Goal: Information Seeking & Learning: Learn about a topic

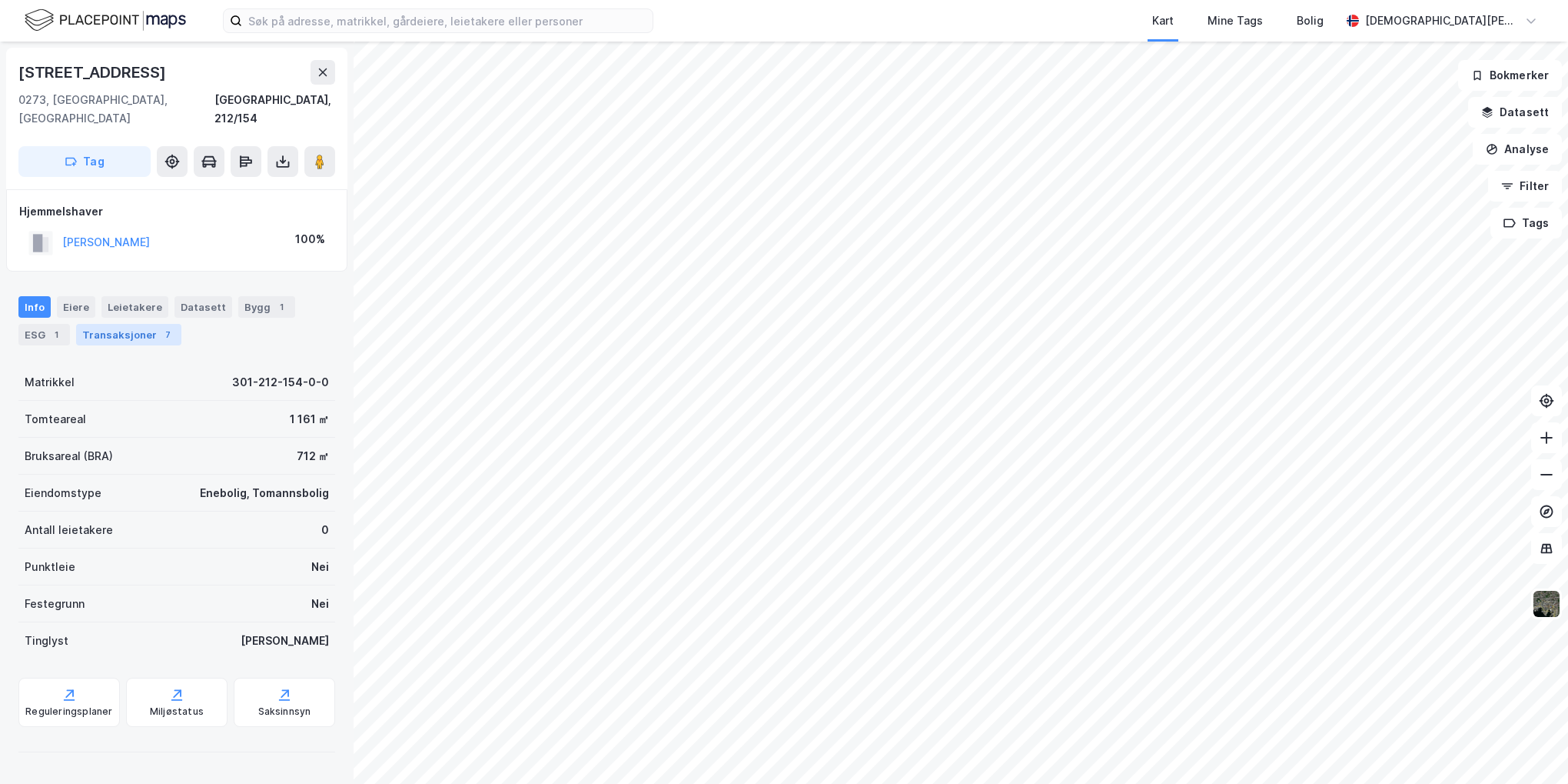
click at [144, 324] on div "Transaksjoner 7" at bounding box center [129, 335] width 106 height 22
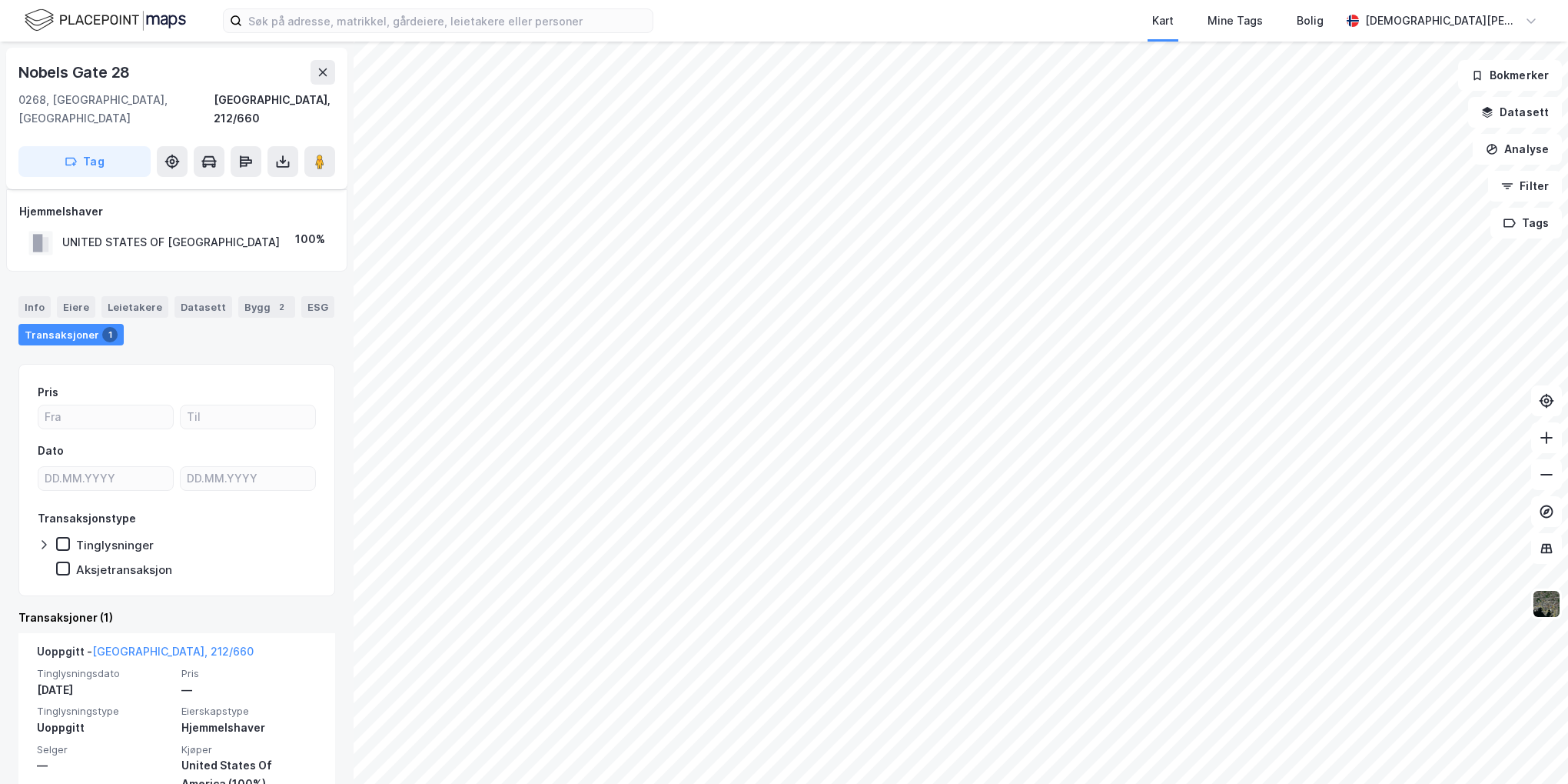
scroll to position [18, 0]
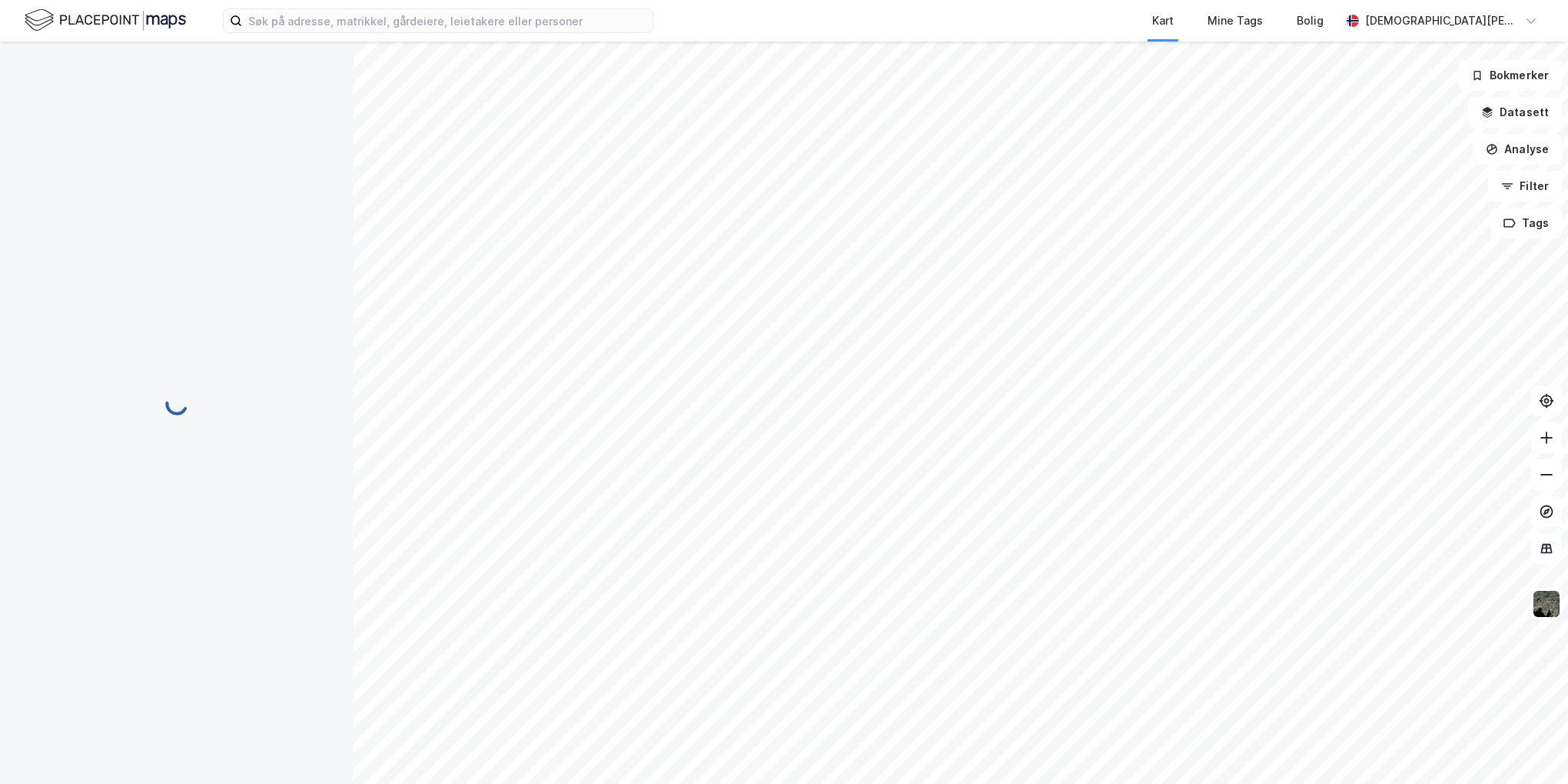
scroll to position [18, 0]
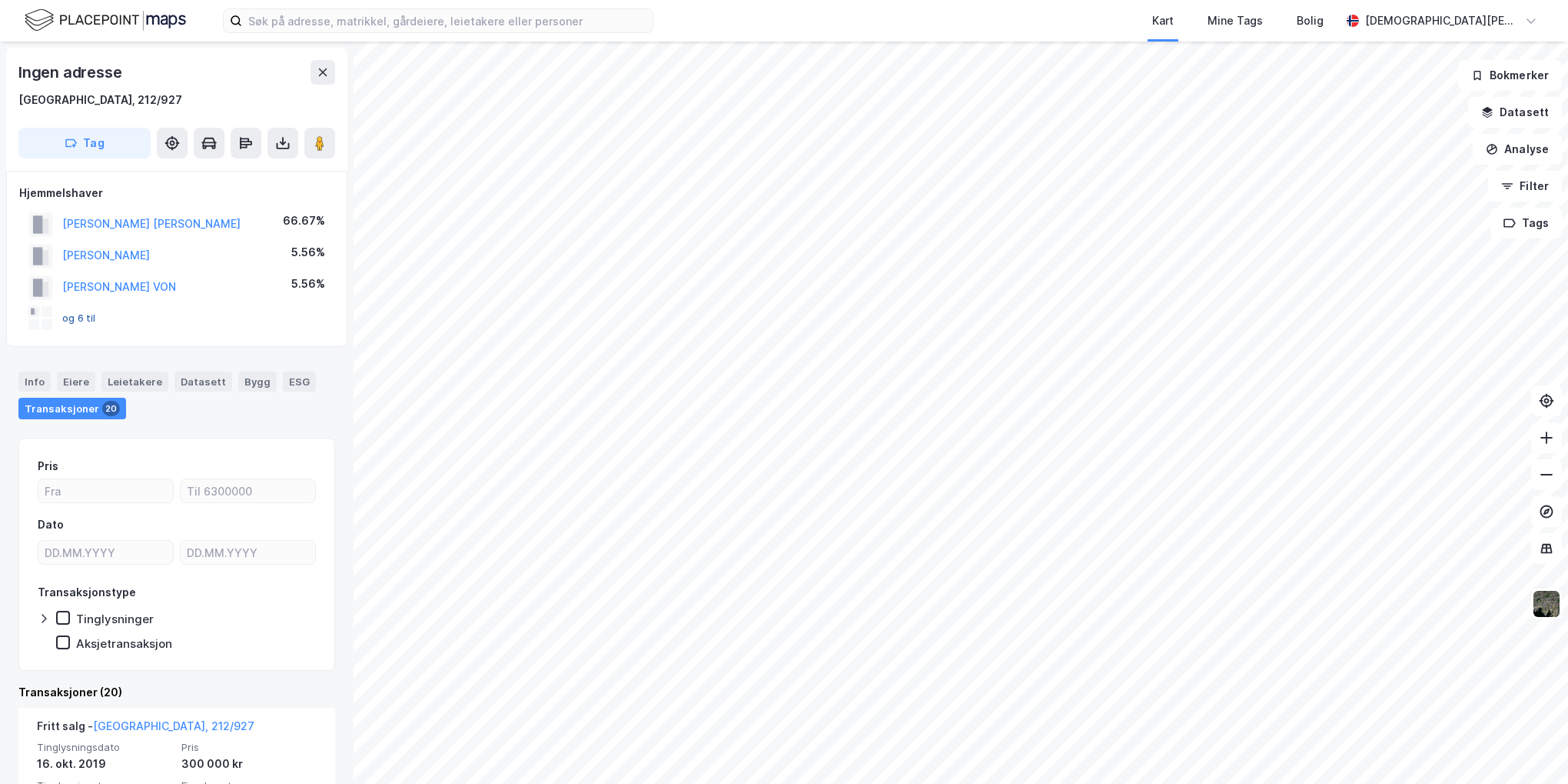
click at [0, 0] on button "og 6 til" at bounding box center [0, 0] width 0 height 0
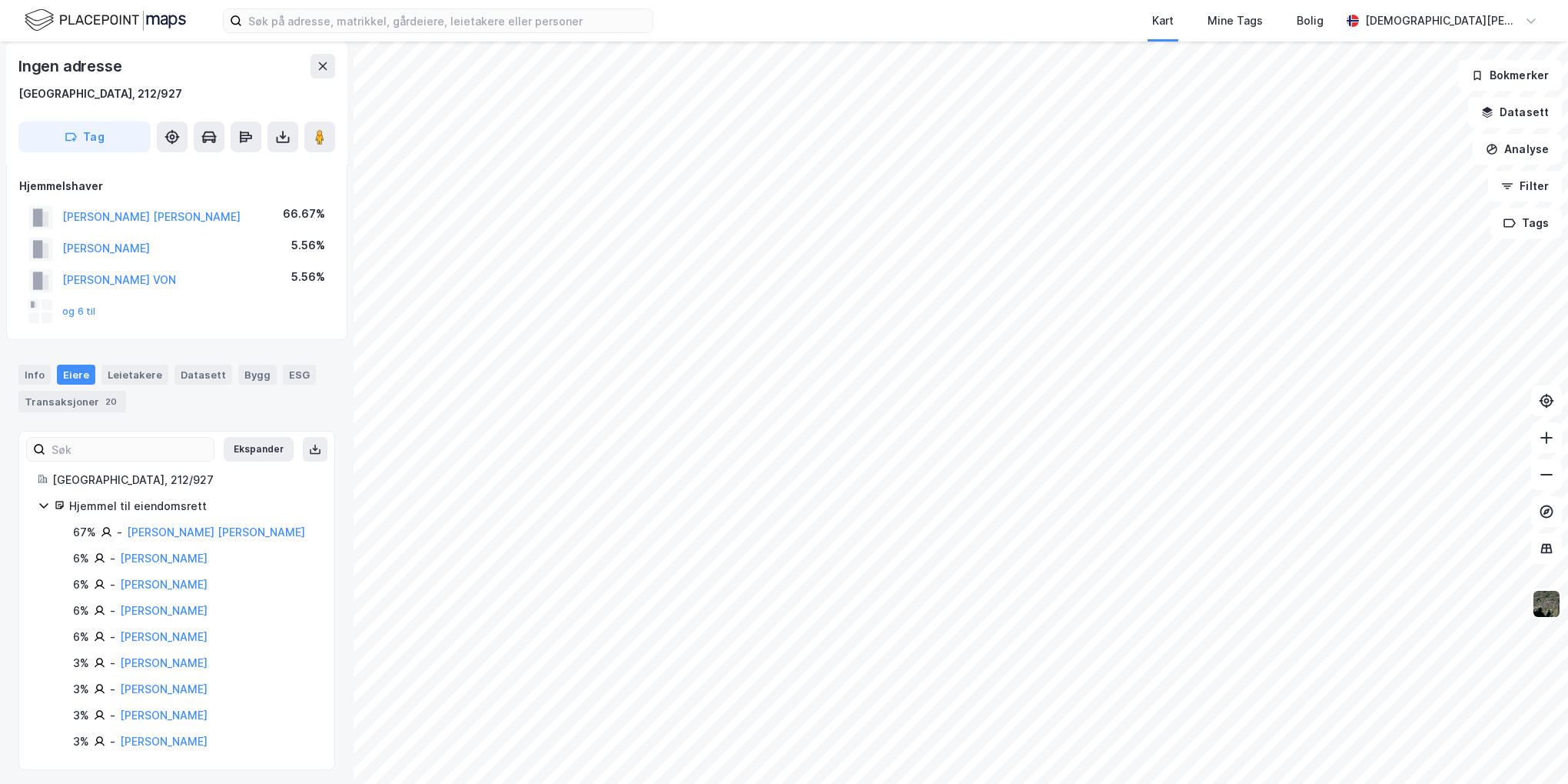
scroll to position [10, 0]
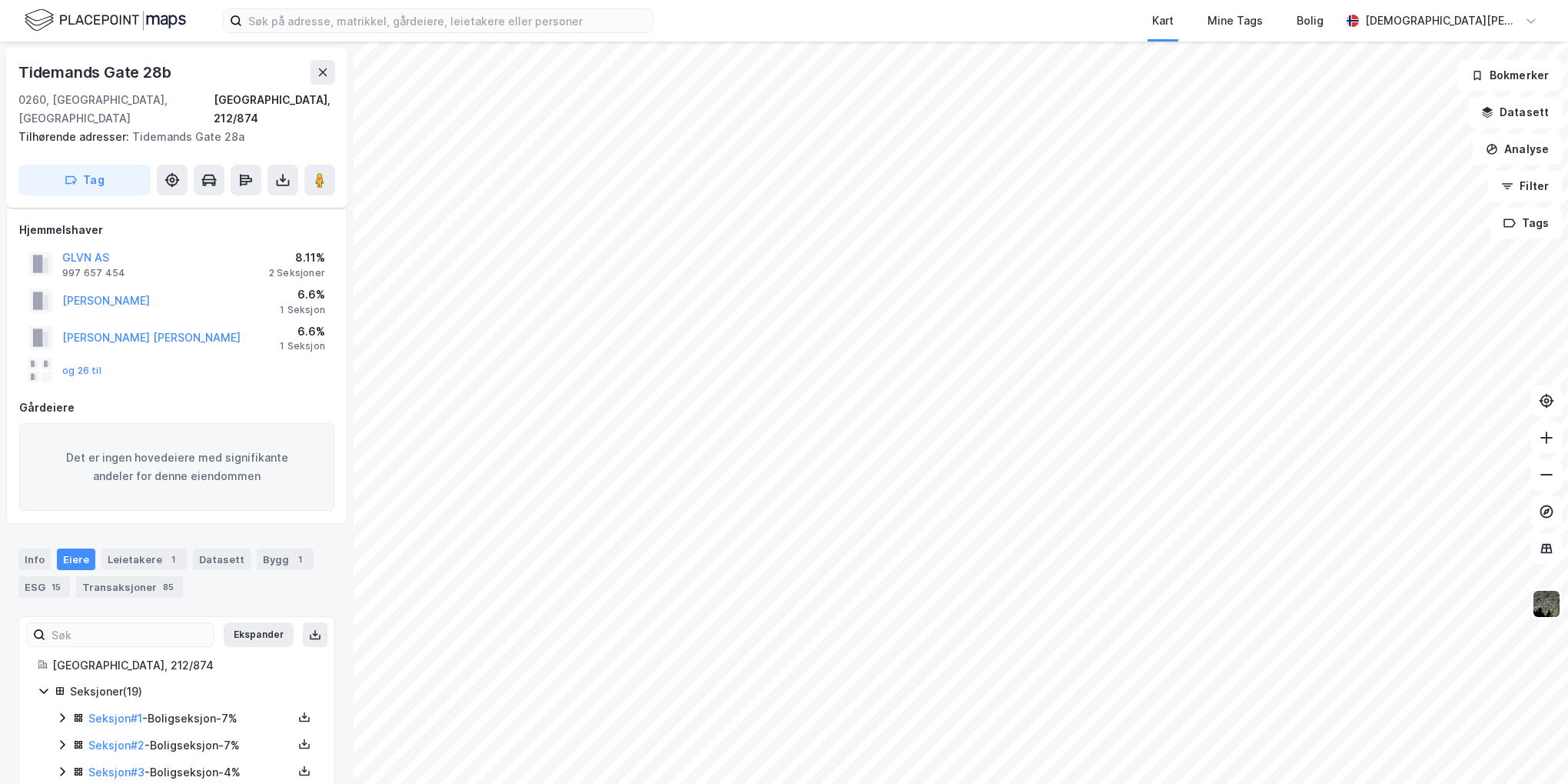
scroll to position [10, 0]
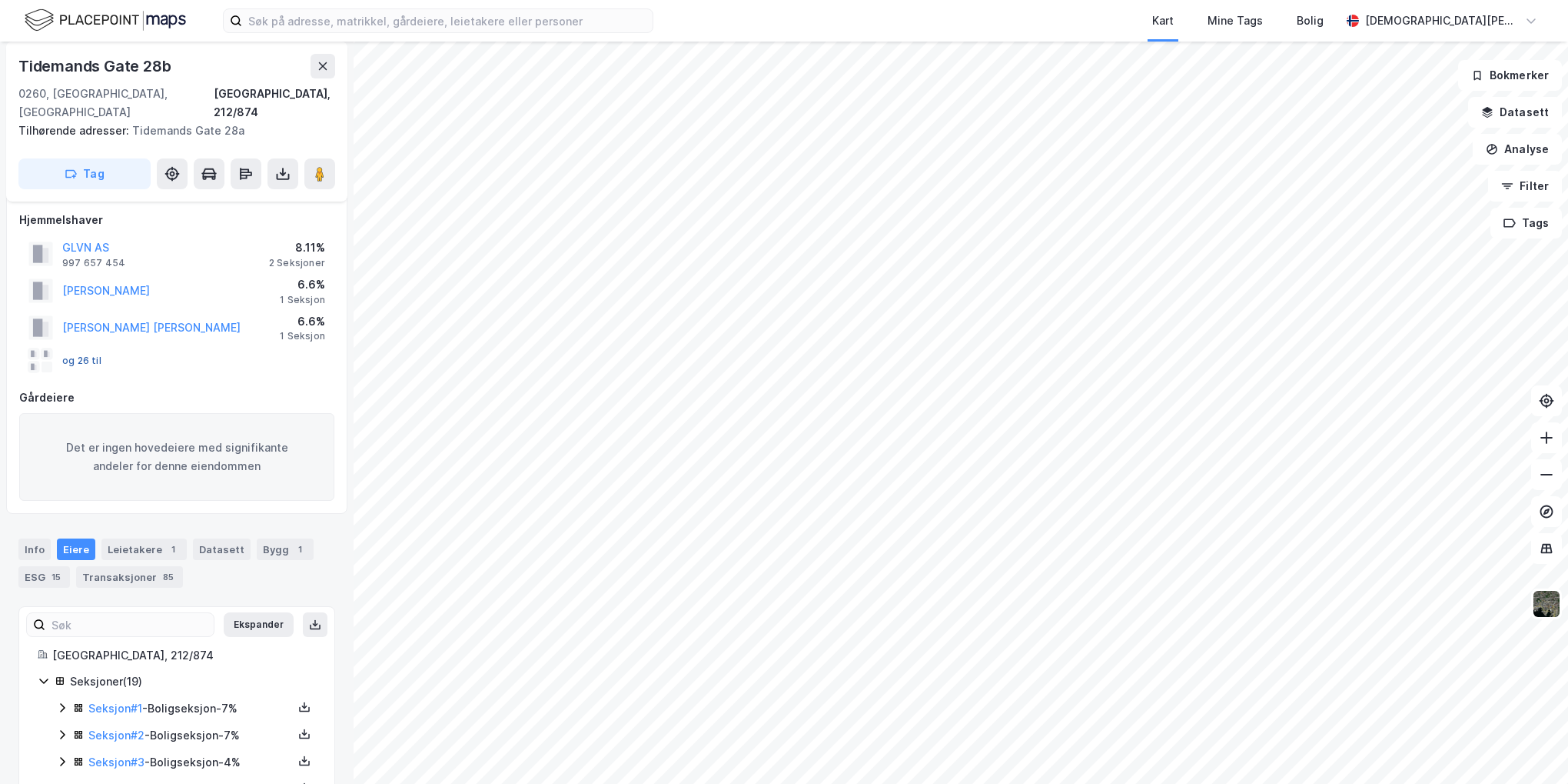
click at [0, 0] on button "og 26 til" at bounding box center [0, 0] width 0 height 0
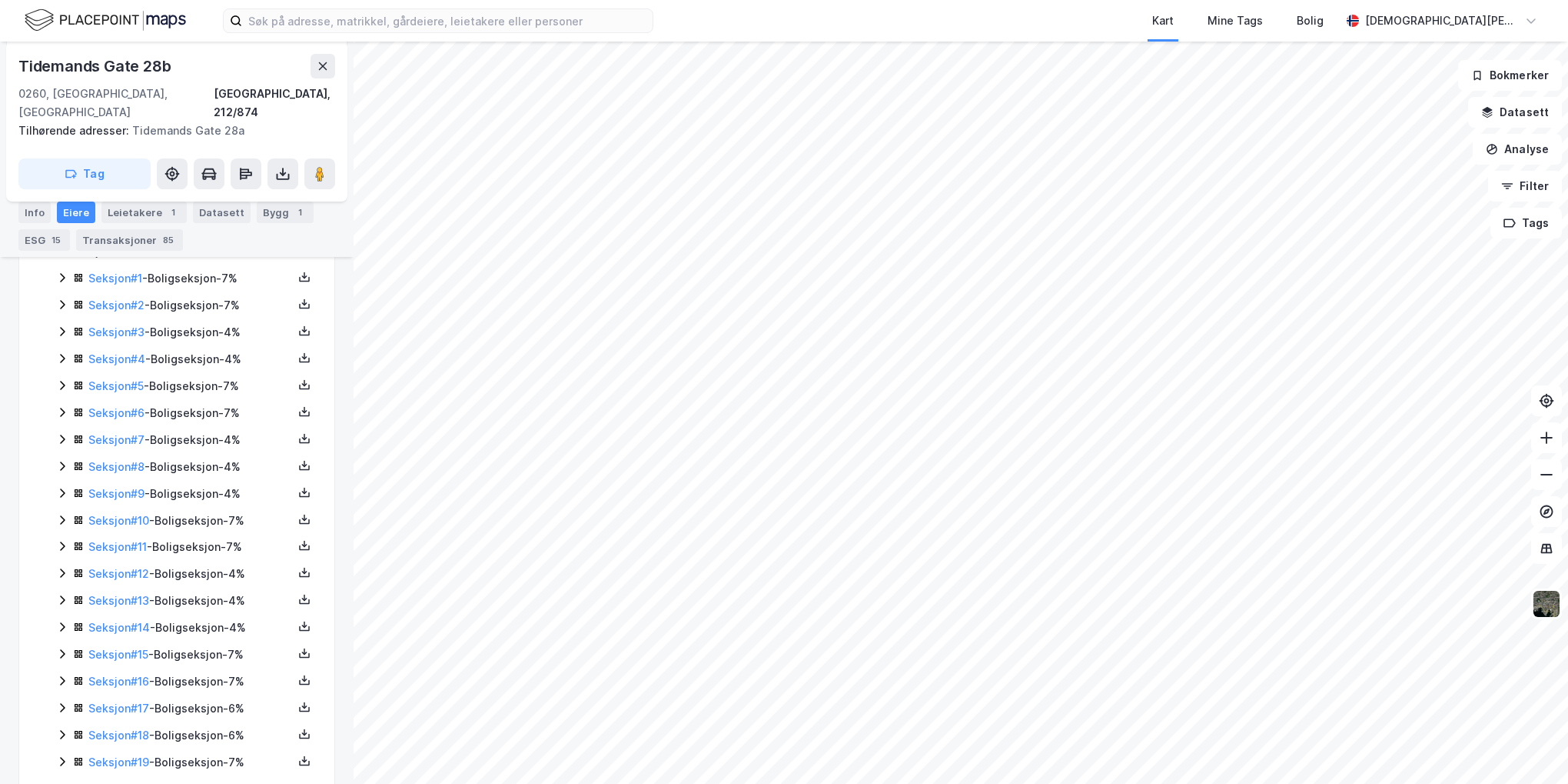
scroll to position [449, 0]
